Goal: Task Accomplishment & Management: Manage account settings

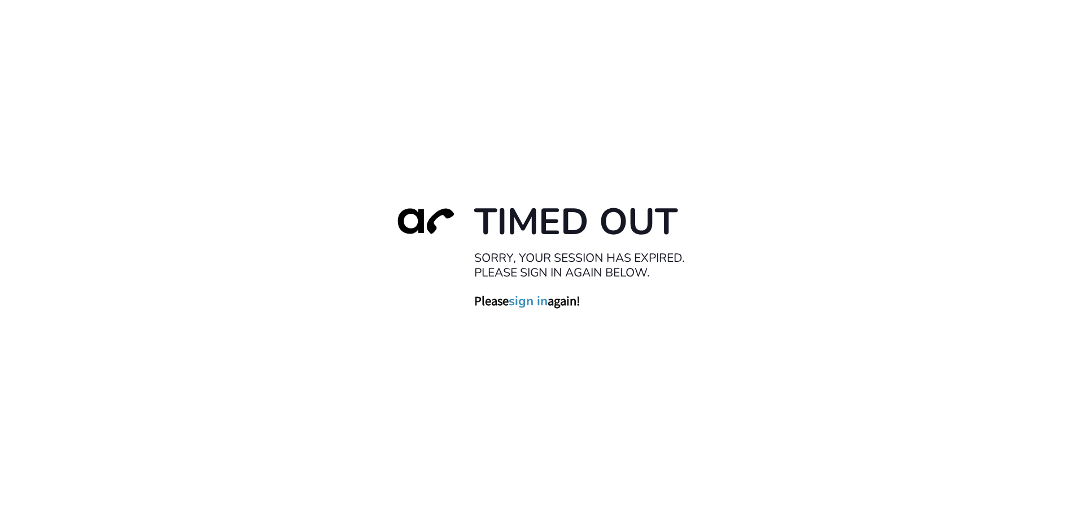
click at [527, 300] on link "sign in" at bounding box center [528, 301] width 39 height 16
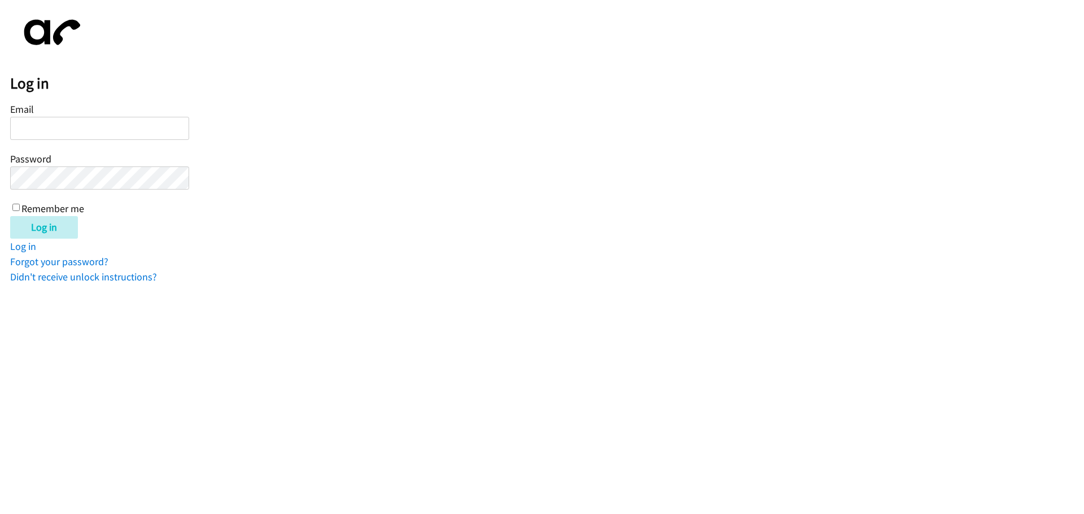
click at [82, 128] on input "Email" at bounding box center [99, 128] width 179 height 23
type input "[PERSON_NAME][EMAIL_ADDRESS][DOMAIN_NAME]"
click at [58, 120] on input "[PERSON_NAME][EMAIL_ADDRESS][DOMAIN_NAME]" at bounding box center [99, 128] width 179 height 23
click at [51, 236] on input "Log in" at bounding box center [44, 227] width 68 height 23
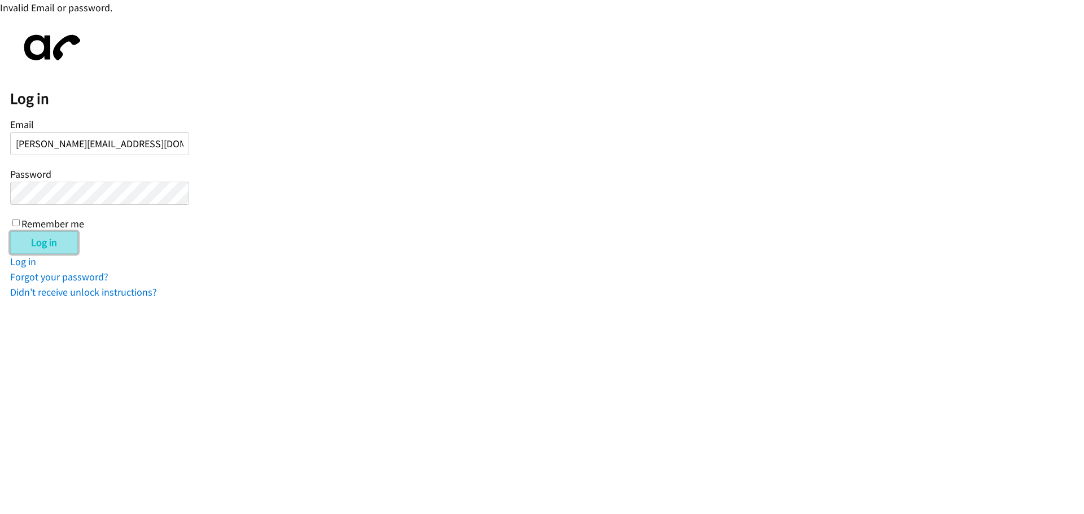
click at [38, 243] on input "Log in" at bounding box center [44, 243] width 68 height 23
click at [67, 246] on input "Log in" at bounding box center [44, 243] width 68 height 23
click at [43, 242] on input "Log in" at bounding box center [44, 243] width 68 height 23
click at [64, 244] on input "Log in" at bounding box center [44, 243] width 68 height 23
click at [79, 282] on link "Forgot your password?" at bounding box center [59, 276] width 98 height 13
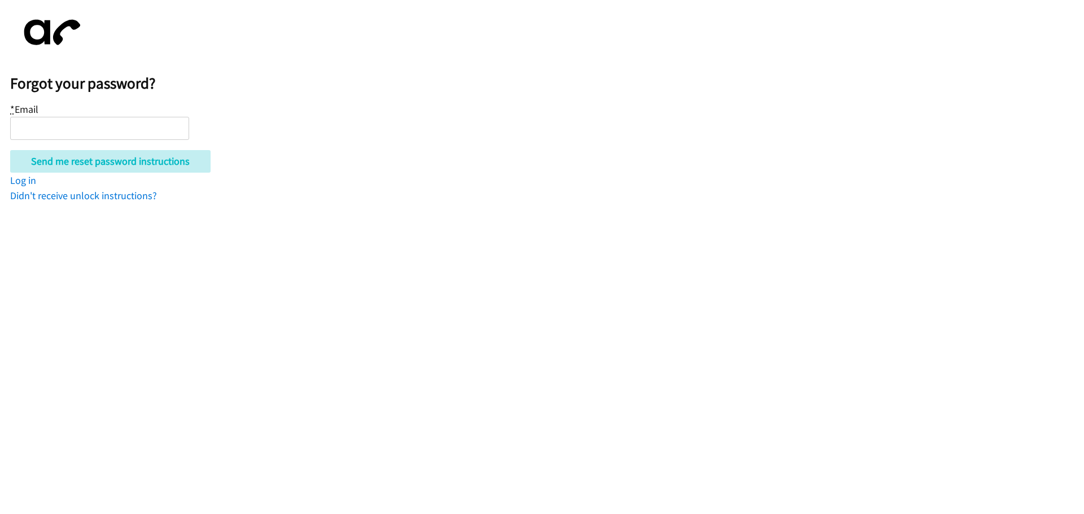
type input "[PERSON_NAME][EMAIL_ADDRESS][DOMAIN_NAME]"
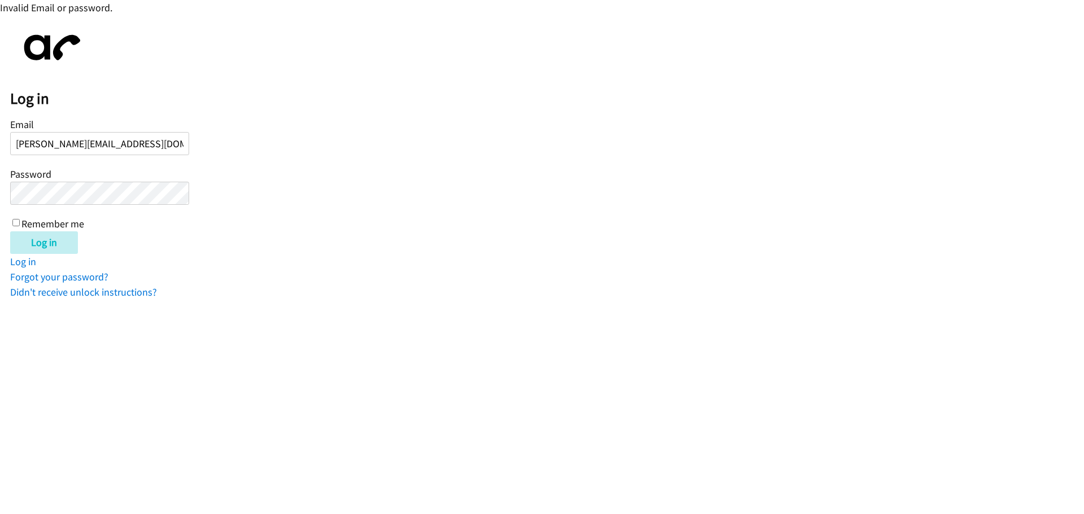
drag, startPoint x: 74, startPoint y: 181, endPoint x: 89, endPoint y: 139, distance: 44.5
click at [89, 139] on input "[PERSON_NAME][EMAIL_ADDRESS][DOMAIN_NAME]" at bounding box center [99, 143] width 179 height 23
click at [53, 246] on input "Log in" at bounding box center [44, 243] width 68 height 23
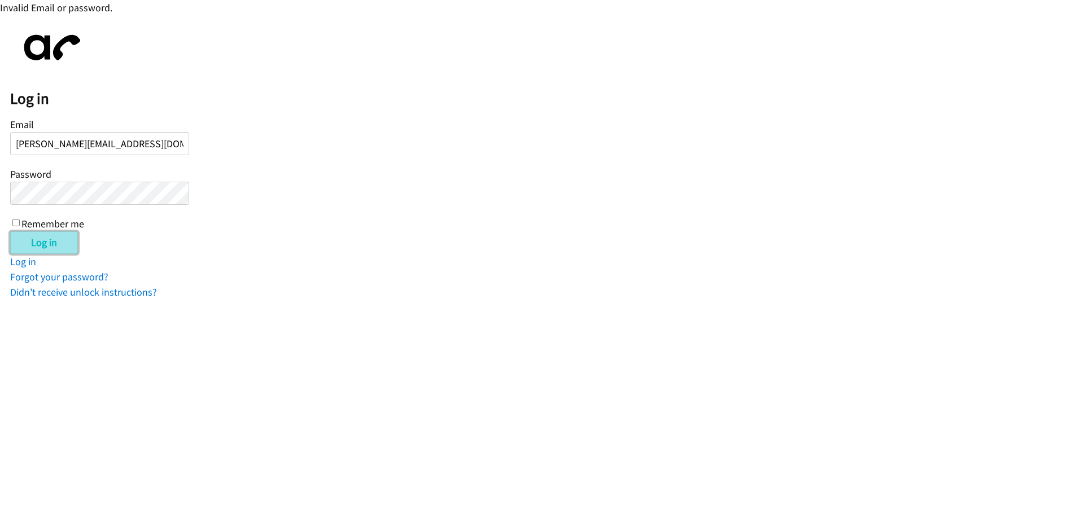
click at [55, 244] on input "Log in" at bounding box center [44, 243] width 68 height 23
